Goal: Task Accomplishment & Management: Complete application form

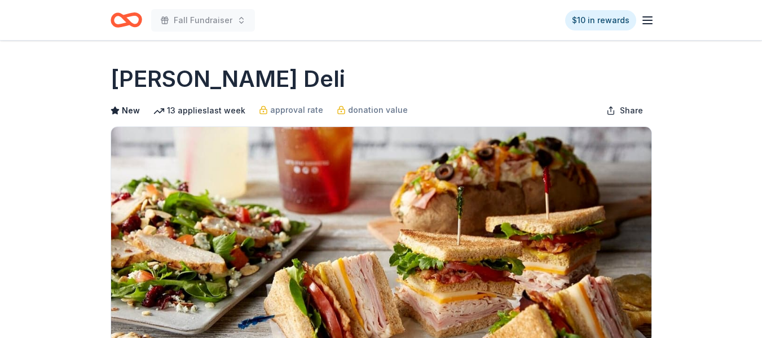
scroll to position [246, 0]
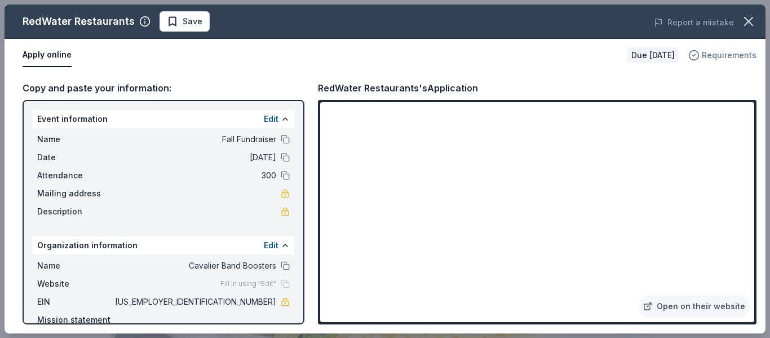
scroll to position [502, 0]
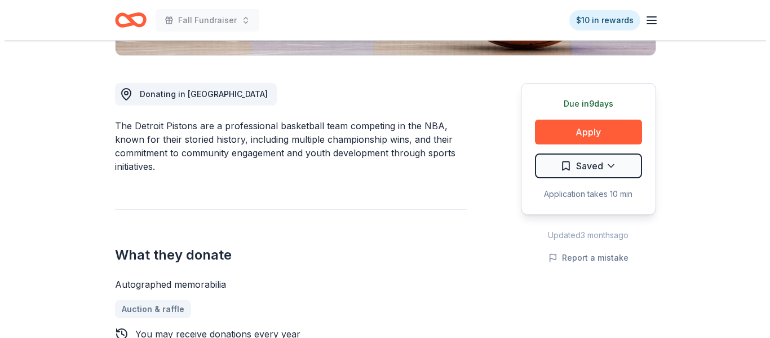
scroll to position [298, 0]
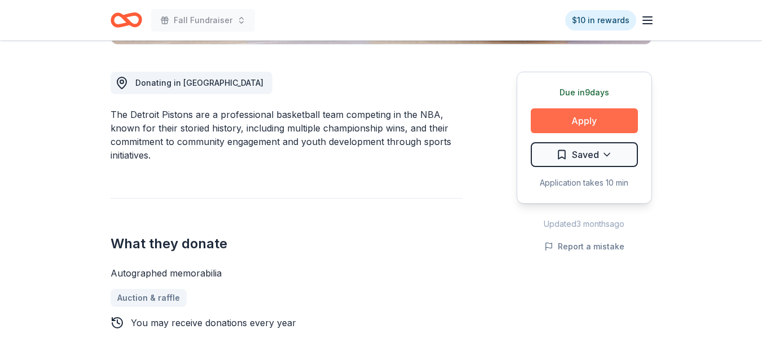
click at [591, 126] on button "Apply" at bounding box center [584, 120] width 107 height 25
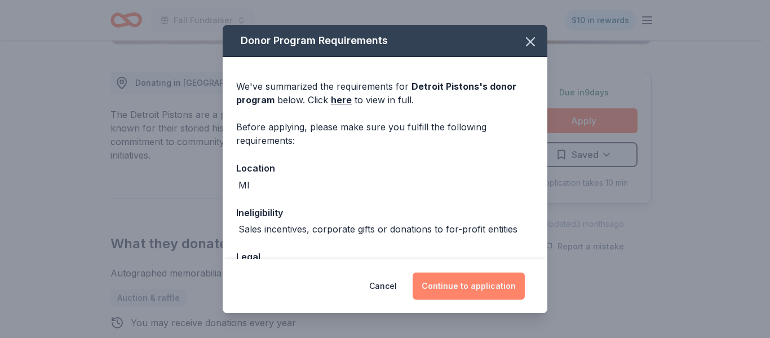
click at [477, 288] on button "Continue to application" at bounding box center [469, 285] width 112 height 27
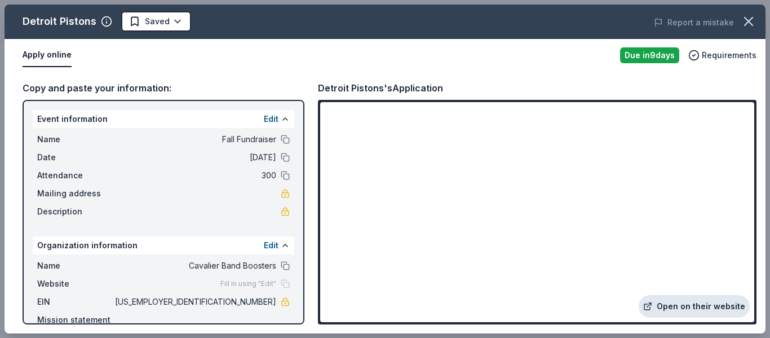
click at [671, 306] on link "Open on their website" at bounding box center [694, 306] width 111 height 23
